Goal: Transaction & Acquisition: Purchase product/service

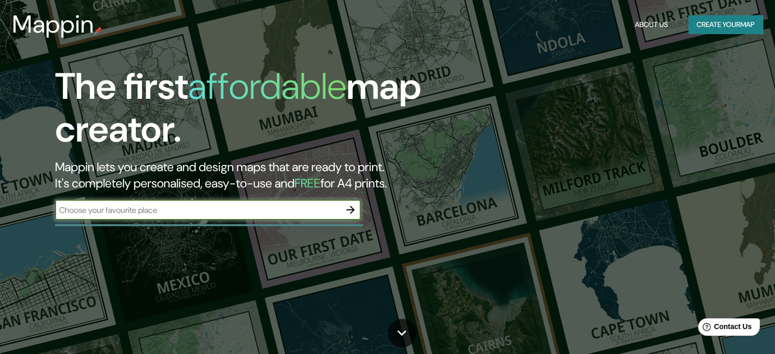
click at [695, 27] on button "Create your map" at bounding box center [726, 24] width 74 height 19
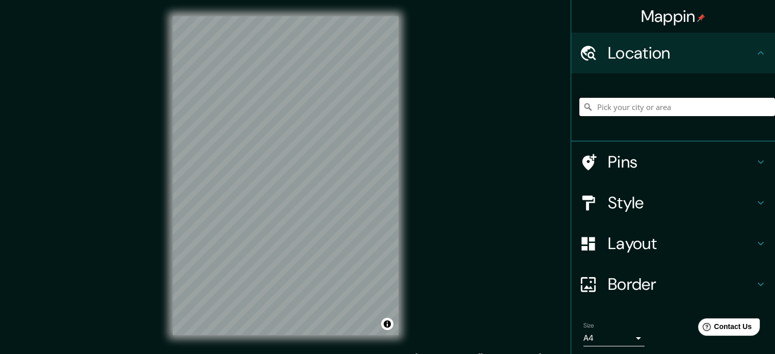
click at [639, 112] on input "Pick your city or area" at bounding box center [678, 107] width 196 height 18
type input "X"
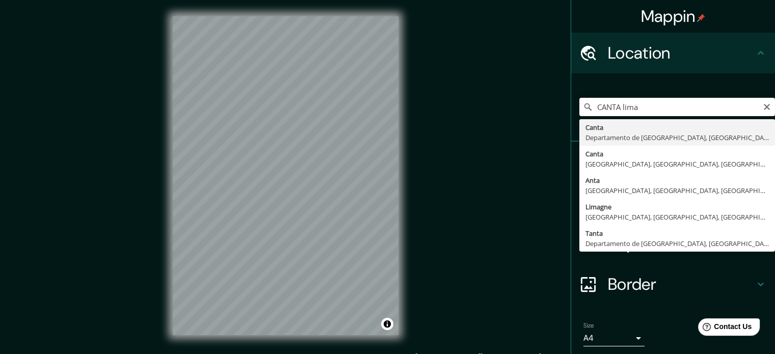
type input "Canta, [GEOGRAPHIC_DATA], [GEOGRAPHIC_DATA]"
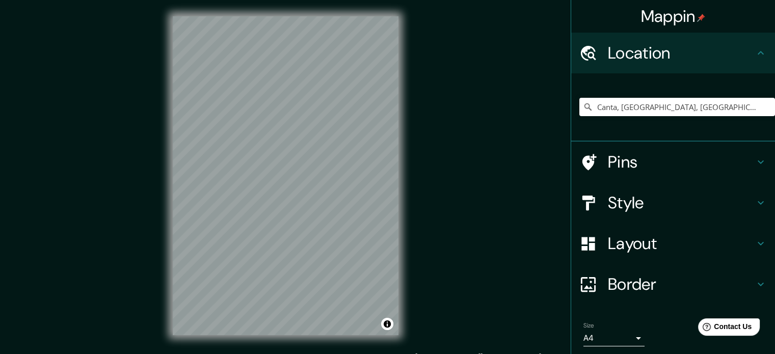
click at [720, 147] on div "Pins" at bounding box center [673, 162] width 204 height 41
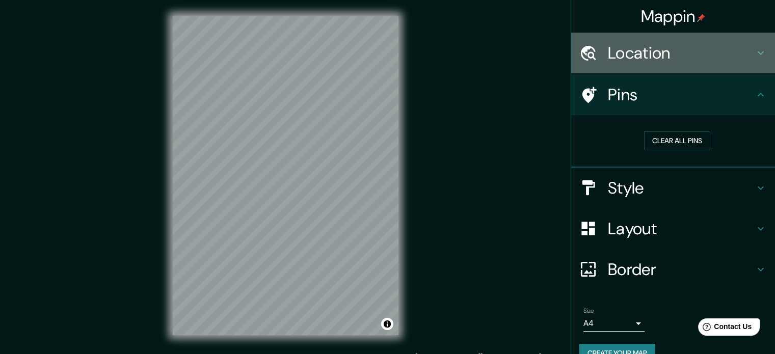
click at [648, 58] on h4 "Location" at bounding box center [681, 53] width 147 height 20
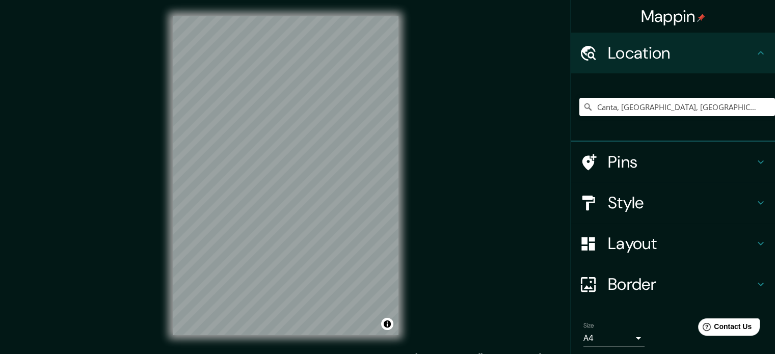
click at [438, 163] on div "Mappin Location [GEOGRAPHIC_DATA], [GEOGRAPHIC_DATA], [GEOGRAPHIC_DATA] Pins St…" at bounding box center [387, 184] width 775 height 368
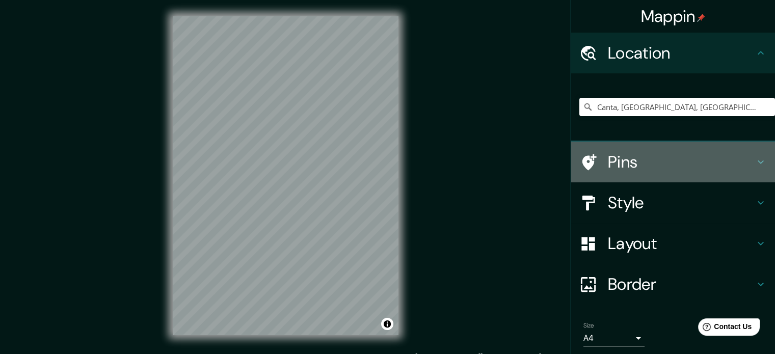
click at [620, 167] on h4 "Pins" at bounding box center [681, 162] width 147 height 20
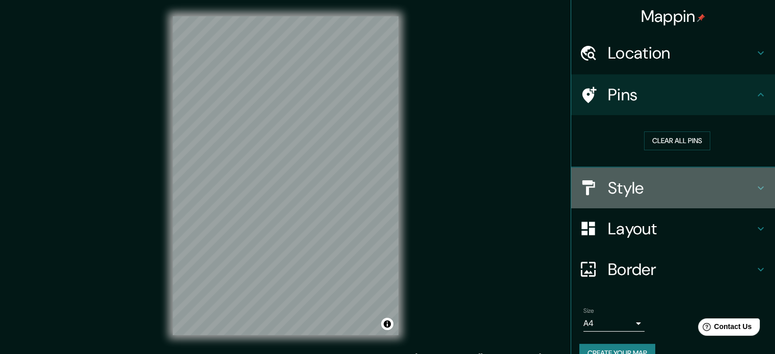
click at [643, 195] on h4 "Style" at bounding box center [681, 188] width 147 height 20
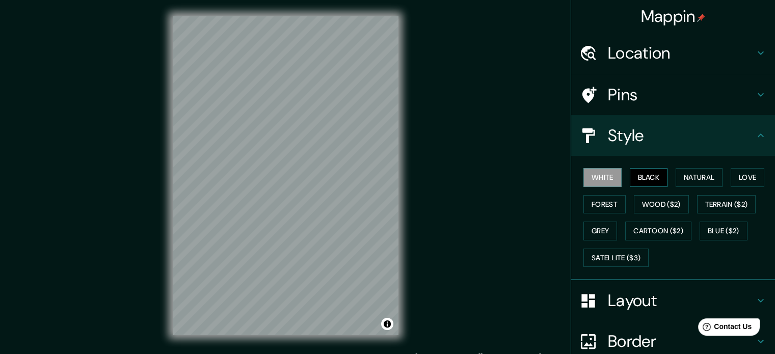
click at [646, 175] on button "Black" at bounding box center [649, 177] width 38 height 19
click at [595, 177] on button "White" at bounding box center [603, 177] width 38 height 19
click at [750, 173] on button "Love" at bounding box center [748, 177] width 34 height 19
click at [591, 176] on button "White" at bounding box center [603, 177] width 38 height 19
click at [660, 176] on button "Black" at bounding box center [649, 177] width 38 height 19
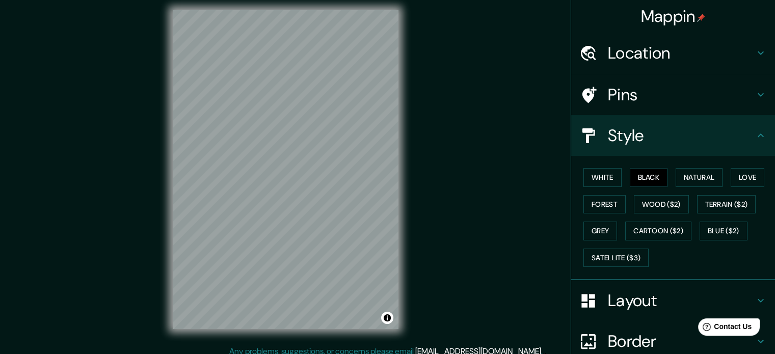
scroll to position [13, 0]
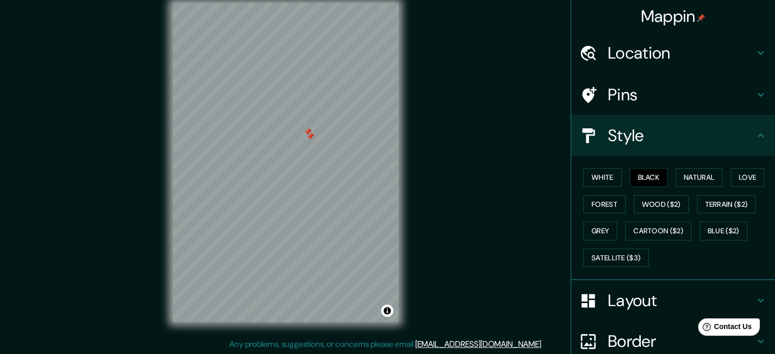
click at [308, 134] on div at bounding box center [308, 132] width 8 height 8
click at [309, 139] on div at bounding box center [310, 137] width 8 height 8
click at [644, 207] on button "Wood ($2)" at bounding box center [661, 204] width 55 height 19
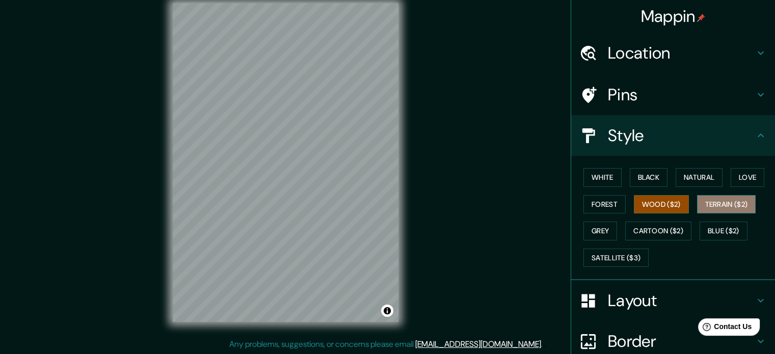
click at [703, 207] on button "Terrain ($2)" at bounding box center [726, 204] width 59 height 19
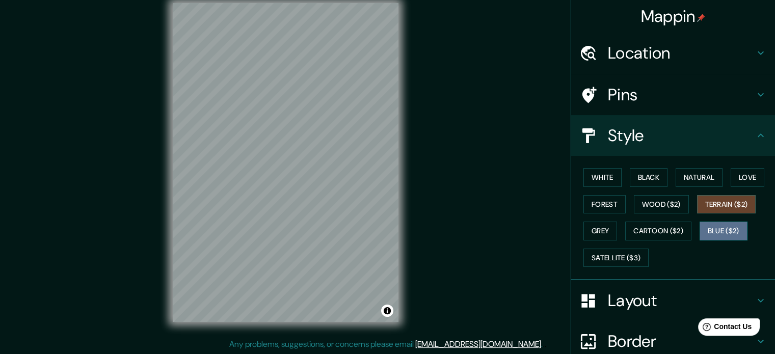
click at [734, 231] on button "Blue ($2)" at bounding box center [724, 231] width 48 height 19
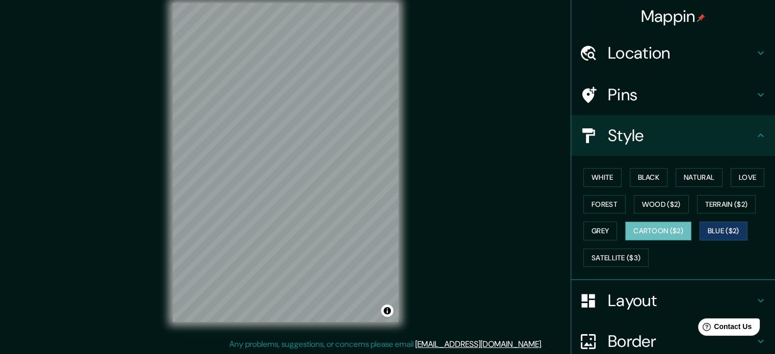
click at [639, 227] on button "Cartoon ($2)" at bounding box center [658, 231] width 66 height 19
click at [712, 227] on button "Blue ($2)" at bounding box center [724, 231] width 48 height 19
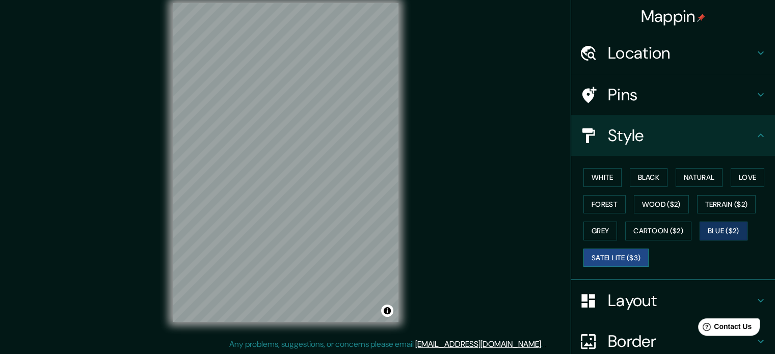
click at [602, 259] on button "Satellite ($3)" at bounding box center [616, 258] width 65 height 19
click at [641, 176] on button "Black" at bounding box center [649, 177] width 38 height 19
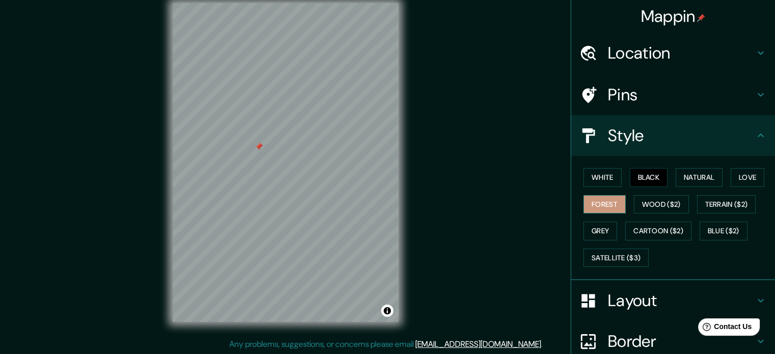
click at [597, 203] on button "Forest" at bounding box center [605, 204] width 42 height 19
click at [238, 120] on div at bounding box center [236, 121] width 8 height 8
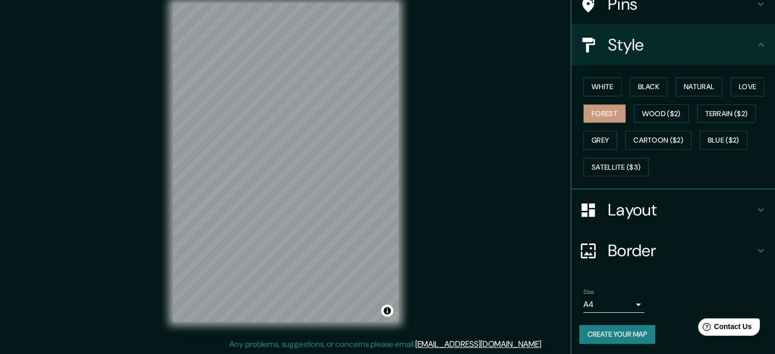
click at [631, 209] on h4 "Layout" at bounding box center [681, 210] width 147 height 20
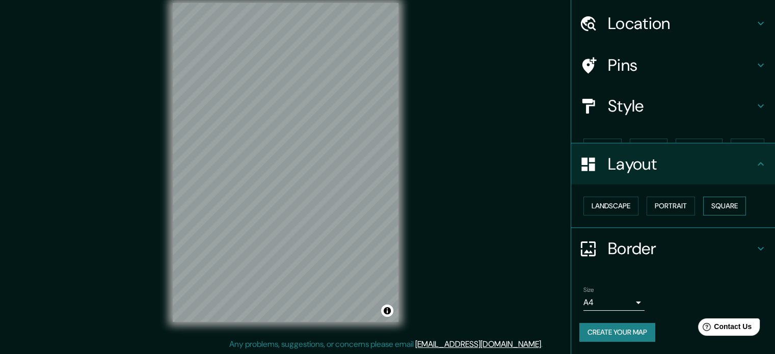
scroll to position [11, 0]
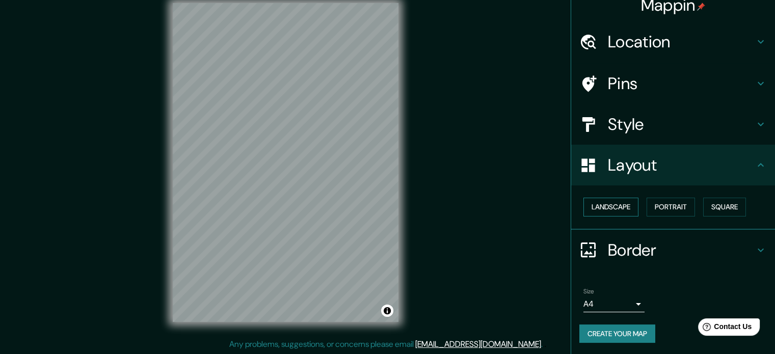
click at [613, 211] on button "Landscape" at bounding box center [611, 207] width 55 height 19
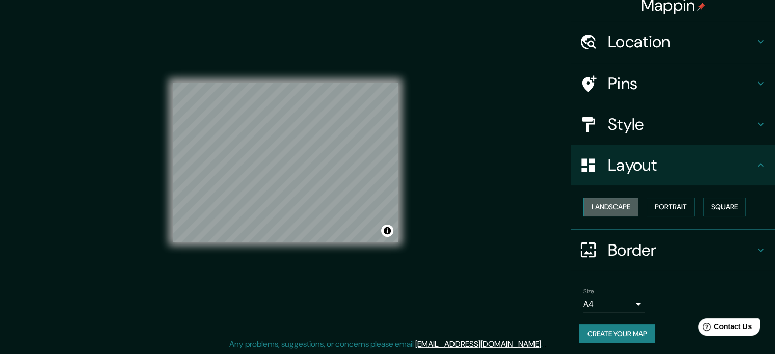
click at [613, 211] on button "Landscape" at bounding box center [611, 207] width 55 height 19
click at [657, 203] on button "Portrait" at bounding box center [671, 207] width 48 height 19
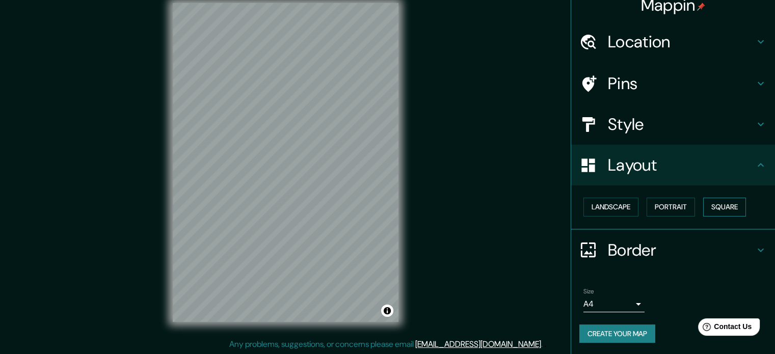
click at [736, 208] on button "Square" at bounding box center [724, 207] width 43 height 19
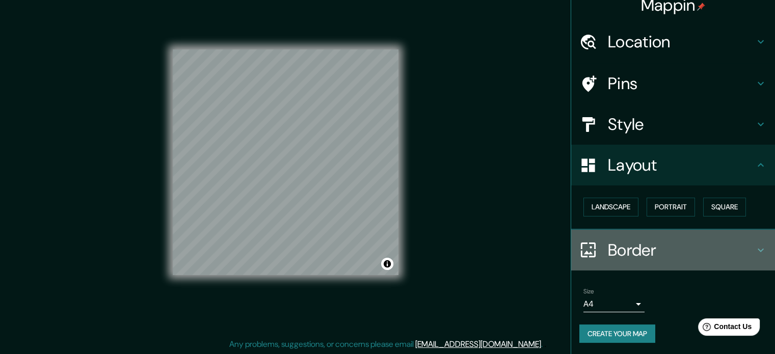
click at [634, 243] on h4 "Border" at bounding box center [681, 250] width 147 height 20
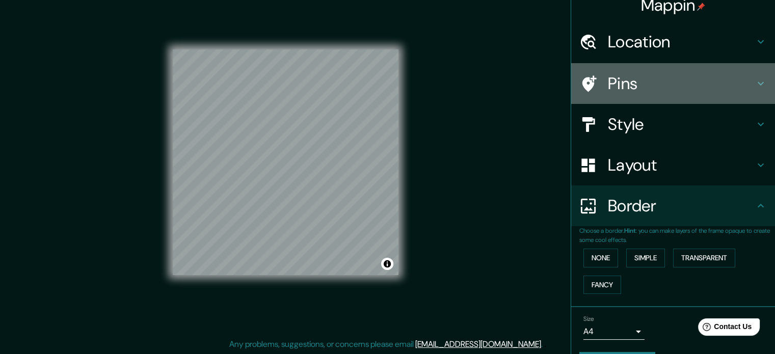
click at [616, 89] on h4 "Pins" at bounding box center [681, 83] width 147 height 20
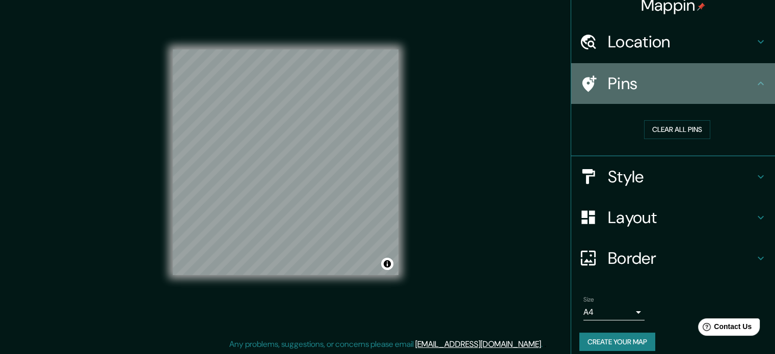
click at [758, 81] on icon at bounding box center [761, 83] width 12 height 12
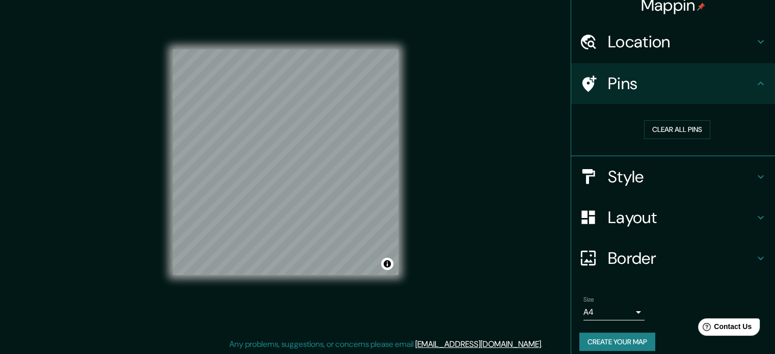
click at [659, 85] on h4 "Pins" at bounding box center [681, 83] width 147 height 20
click at [320, 176] on div at bounding box center [321, 173] width 8 height 8
click at [647, 190] on div "Style" at bounding box center [673, 176] width 204 height 41
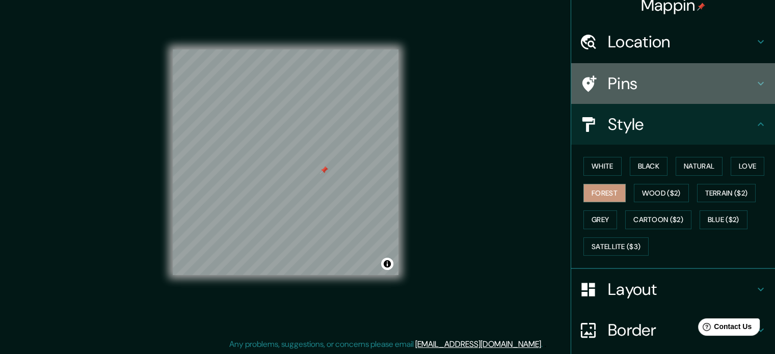
click at [671, 71] on div "Pins" at bounding box center [673, 83] width 204 height 41
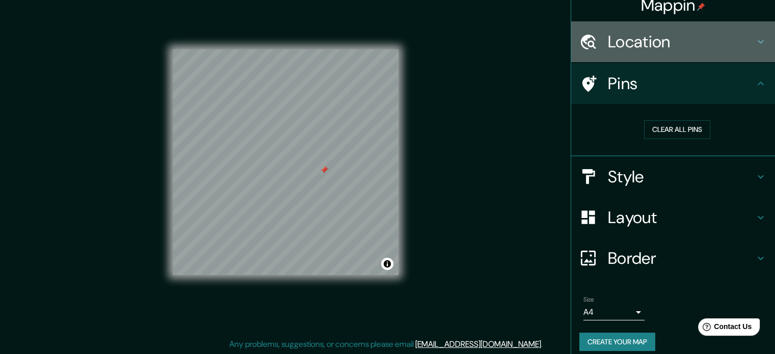
click at [672, 43] on h4 "Location" at bounding box center [681, 42] width 147 height 20
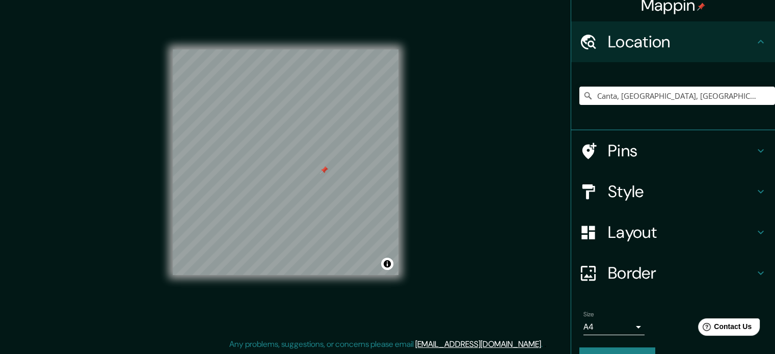
click at [632, 232] on h4 "Layout" at bounding box center [681, 232] width 147 height 20
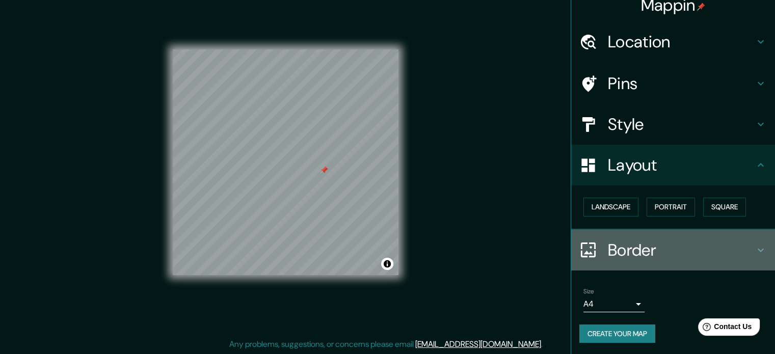
click at [636, 244] on h4 "Border" at bounding box center [681, 250] width 147 height 20
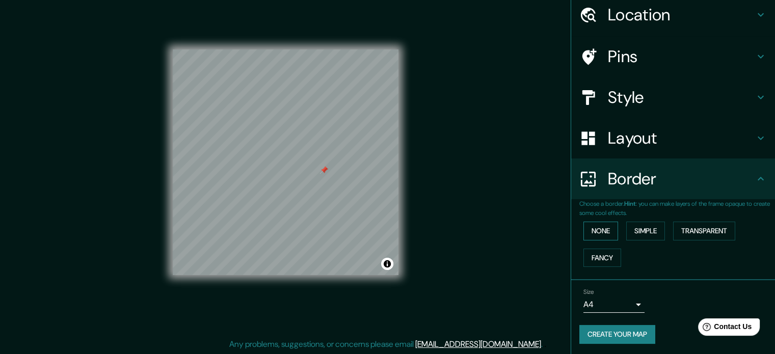
scroll to position [39, 0]
click at [594, 258] on button "Fancy" at bounding box center [603, 257] width 38 height 19
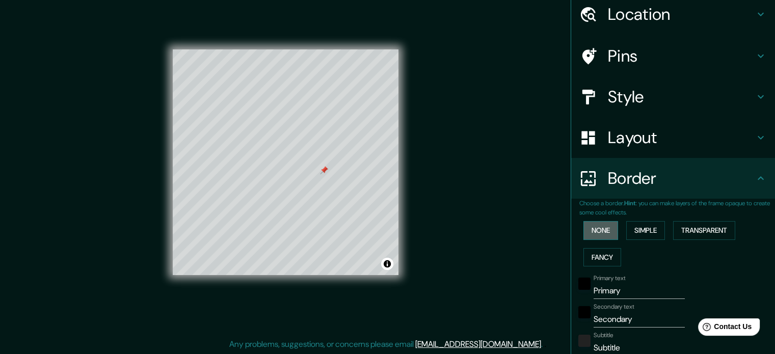
click at [592, 224] on button "None" at bounding box center [601, 230] width 35 height 19
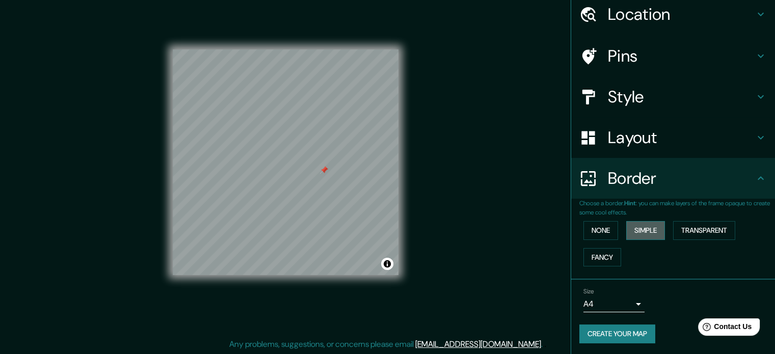
click at [649, 226] on button "Simple" at bounding box center [645, 230] width 39 height 19
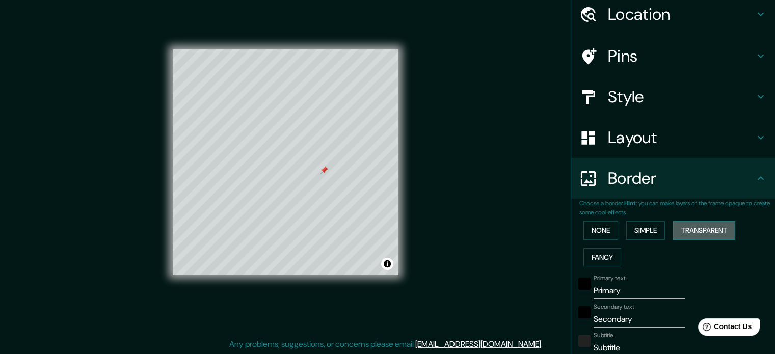
click at [697, 228] on button "Transparent" at bounding box center [704, 230] width 62 height 19
click at [330, 49] on div at bounding box center [286, 49] width 226 height 0
click at [331, 195] on div at bounding box center [334, 195] width 8 height 8
click at [594, 231] on button "None" at bounding box center [601, 230] width 35 height 19
